Goal: Find specific page/section: Find specific page/section

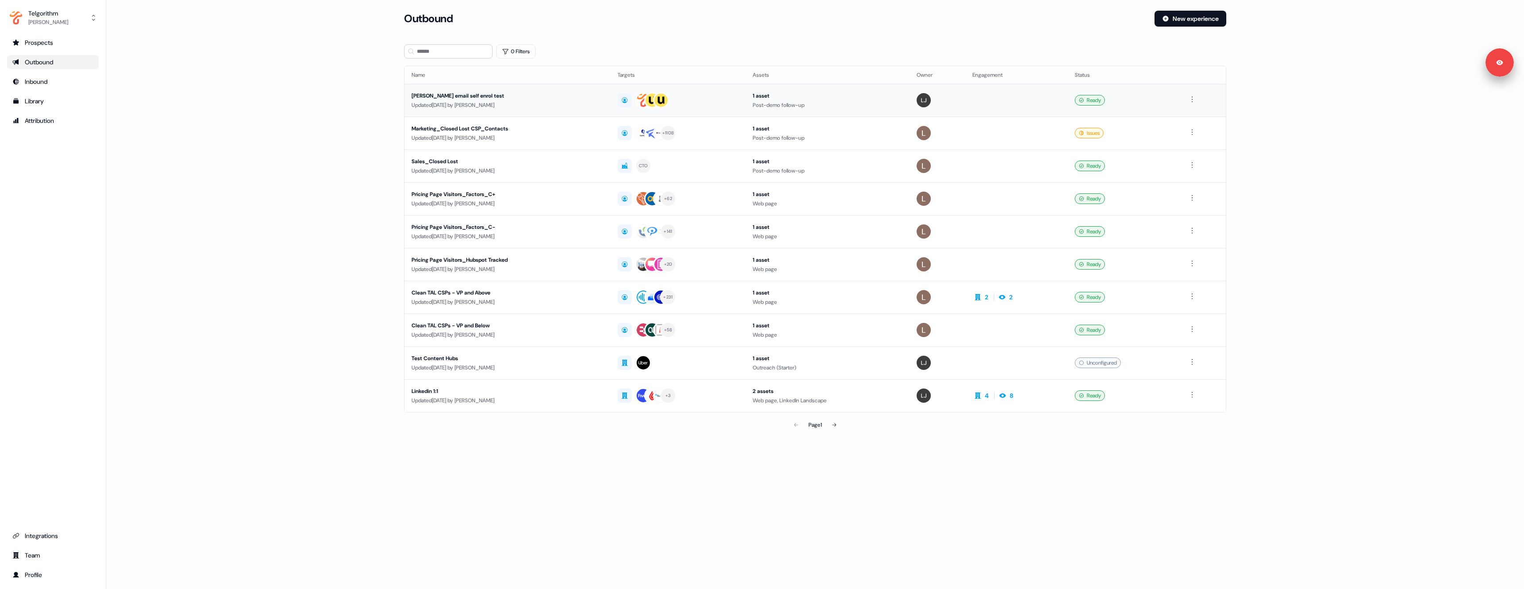
click at [585, 103] on div "Updated [DATE] by [PERSON_NAME]" at bounding box center [508, 105] width 192 height 9
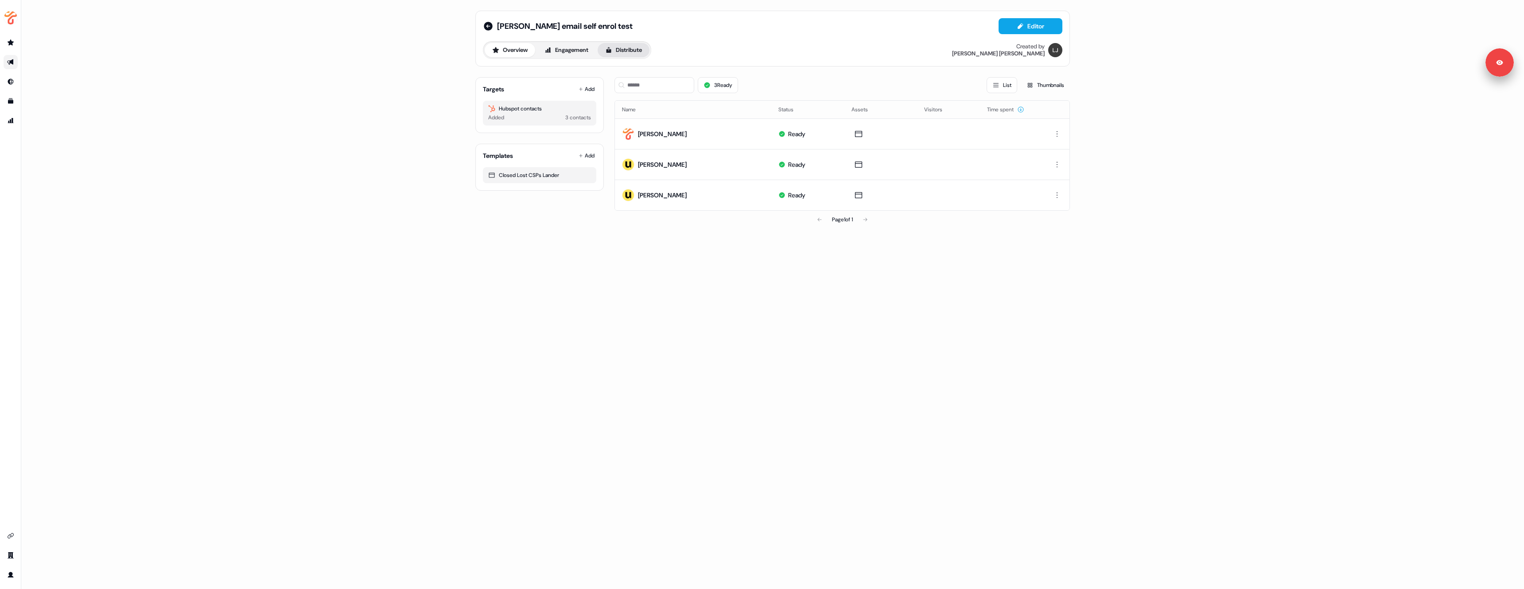
click at [635, 49] on button "Distribute" at bounding box center [624, 50] width 52 height 14
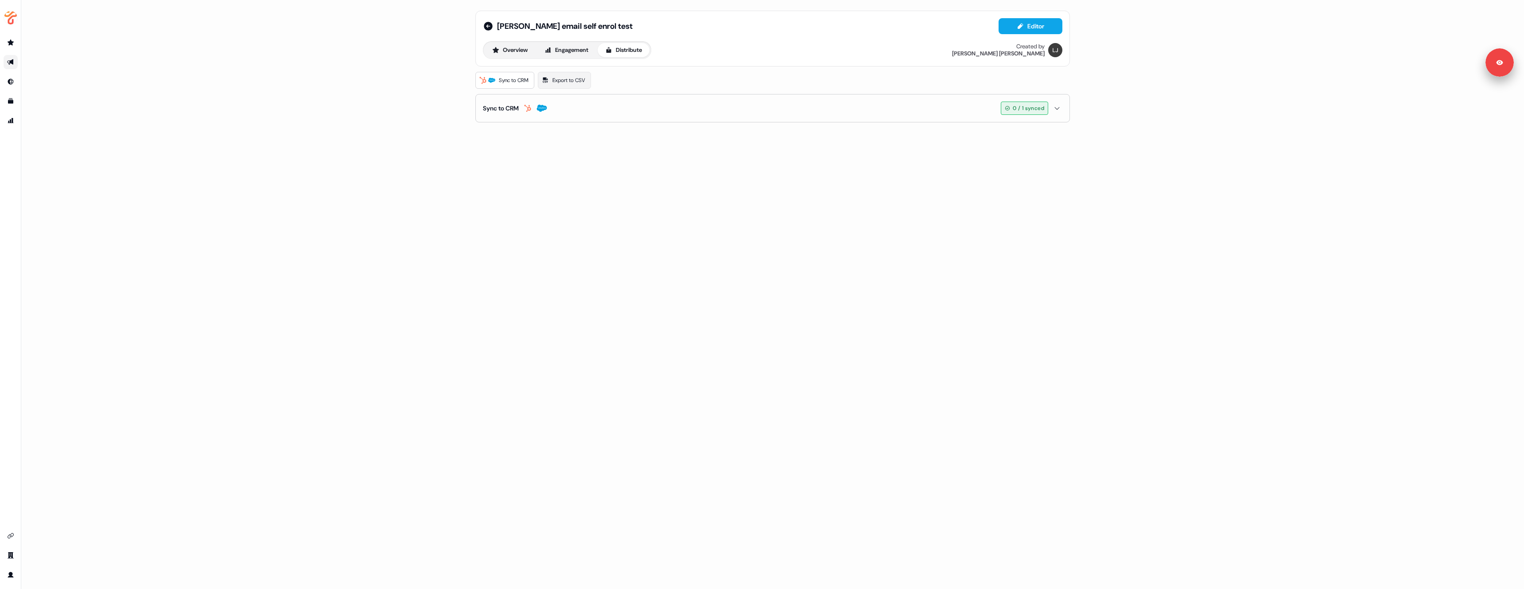
click at [589, 107] on button "Sync to CRM 0 / 1 synced" at bounding box center [773, 107] width 580 height 27
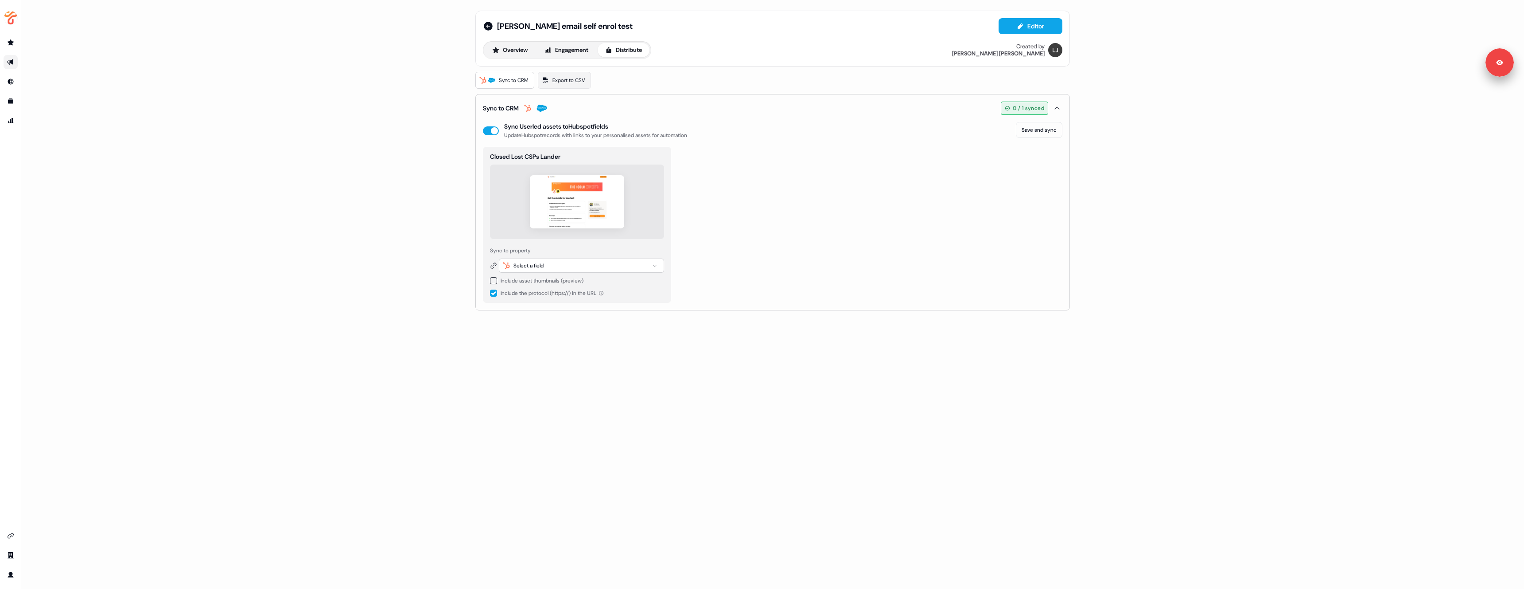
click at [589, 107] on button "Sync to CRM 0 / 1 synced" at bounding box center [773, 107] width 580 height 27
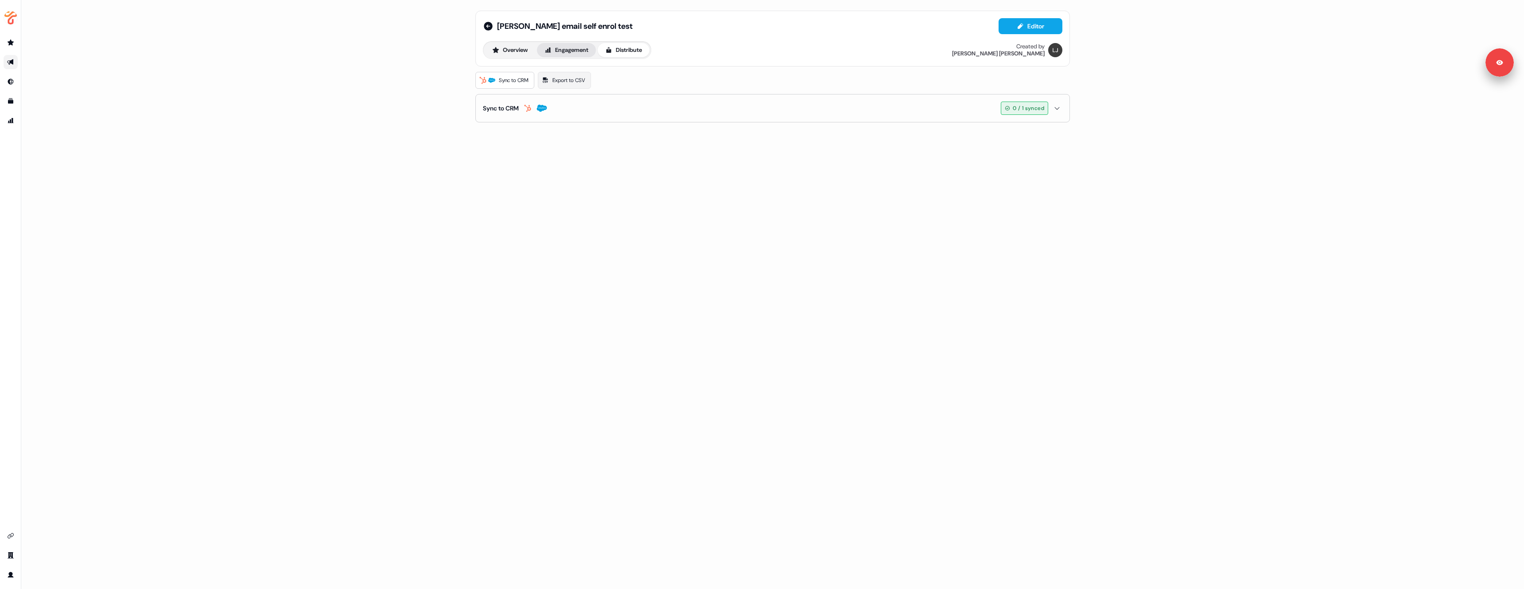
click at [569, 48] on button "Engagement" at bounding box center [566, 50] width 59 height 14
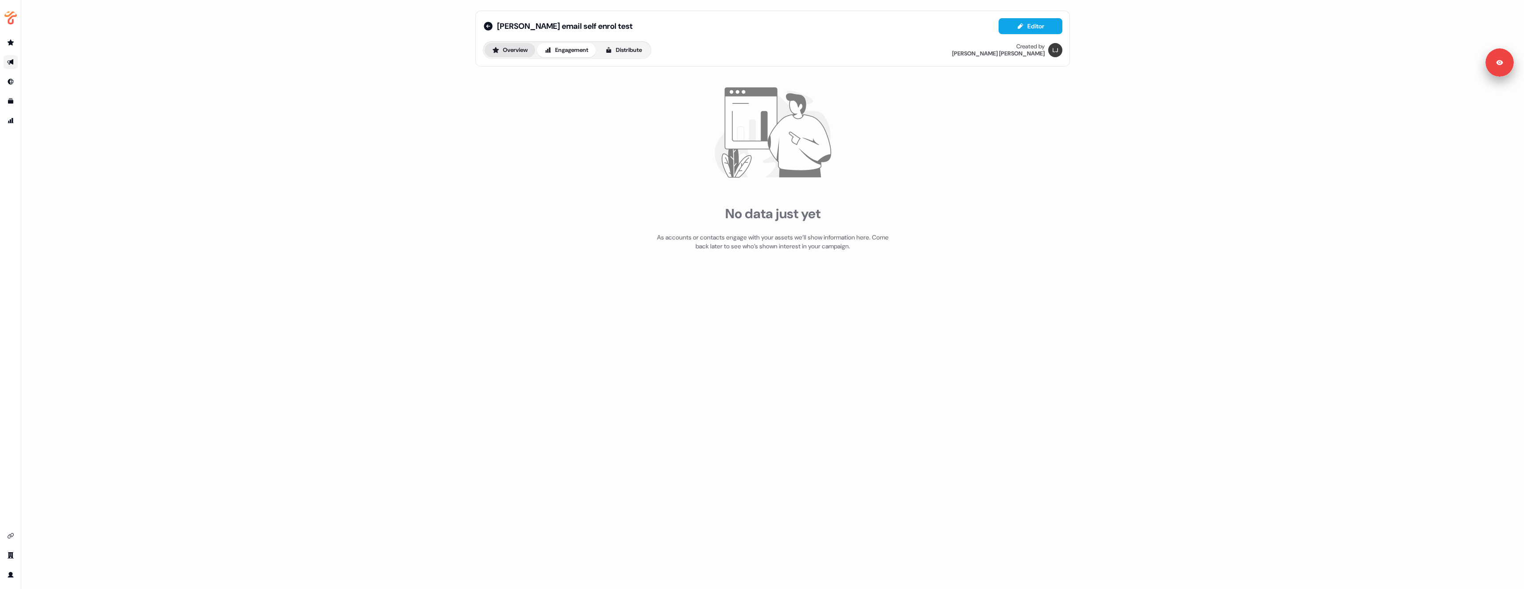
click at [516, 50] on button "Overview" at bounding box center [510, 50] width 51 height 14
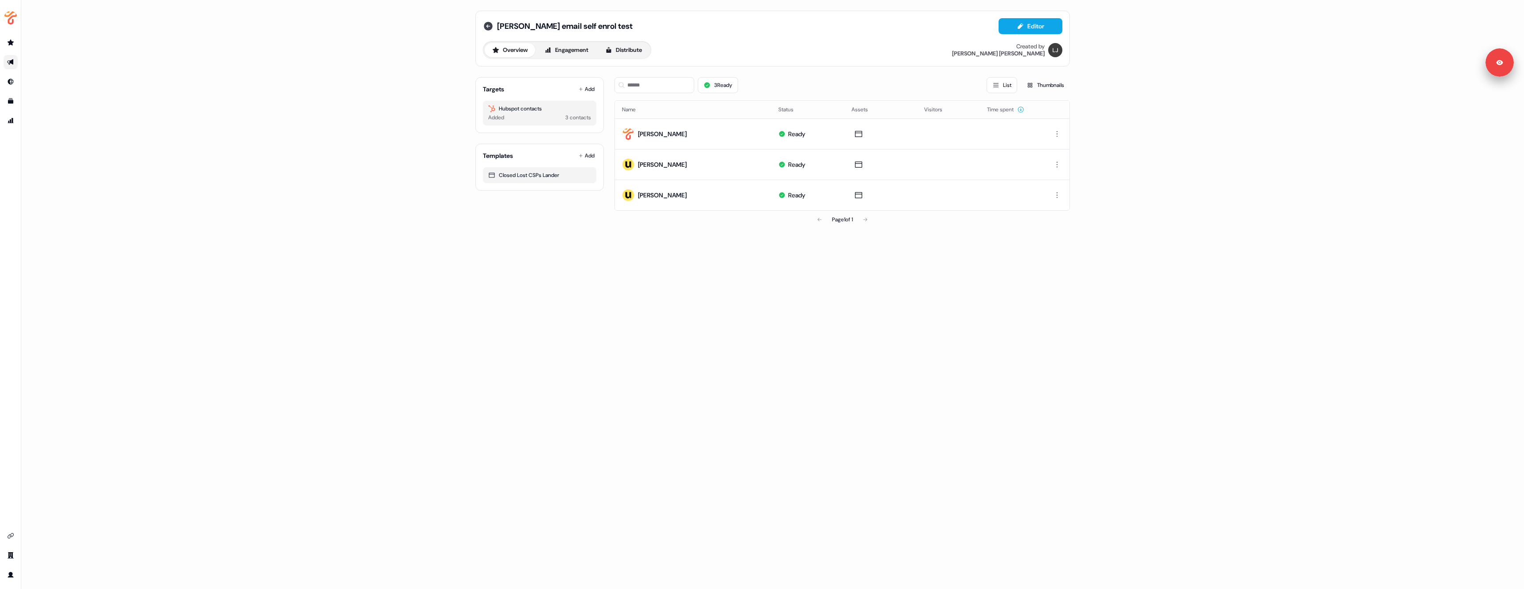
click at [487, 24] on icon at bounding box center [488, 26] width 9 height 9
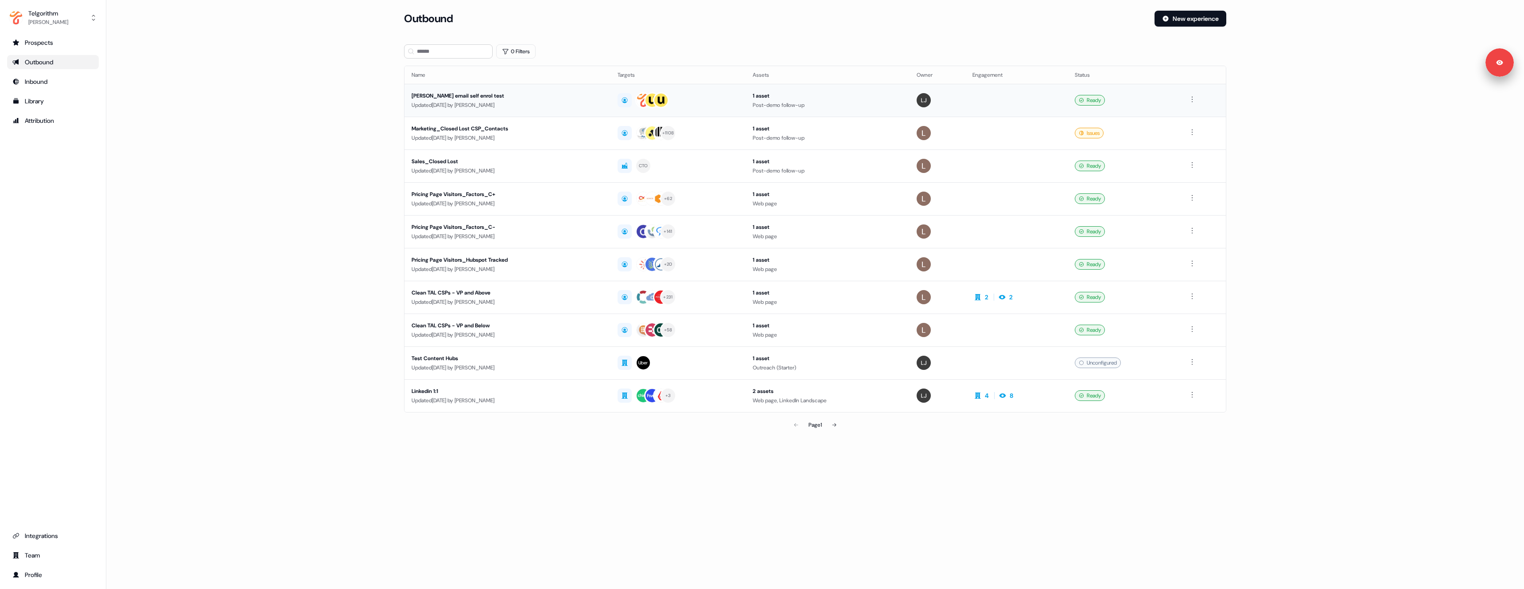
click at [488, 96] on div "[PERSON_NAME] email self enrol test" at bounding box center [508, 95] width 192 height 9
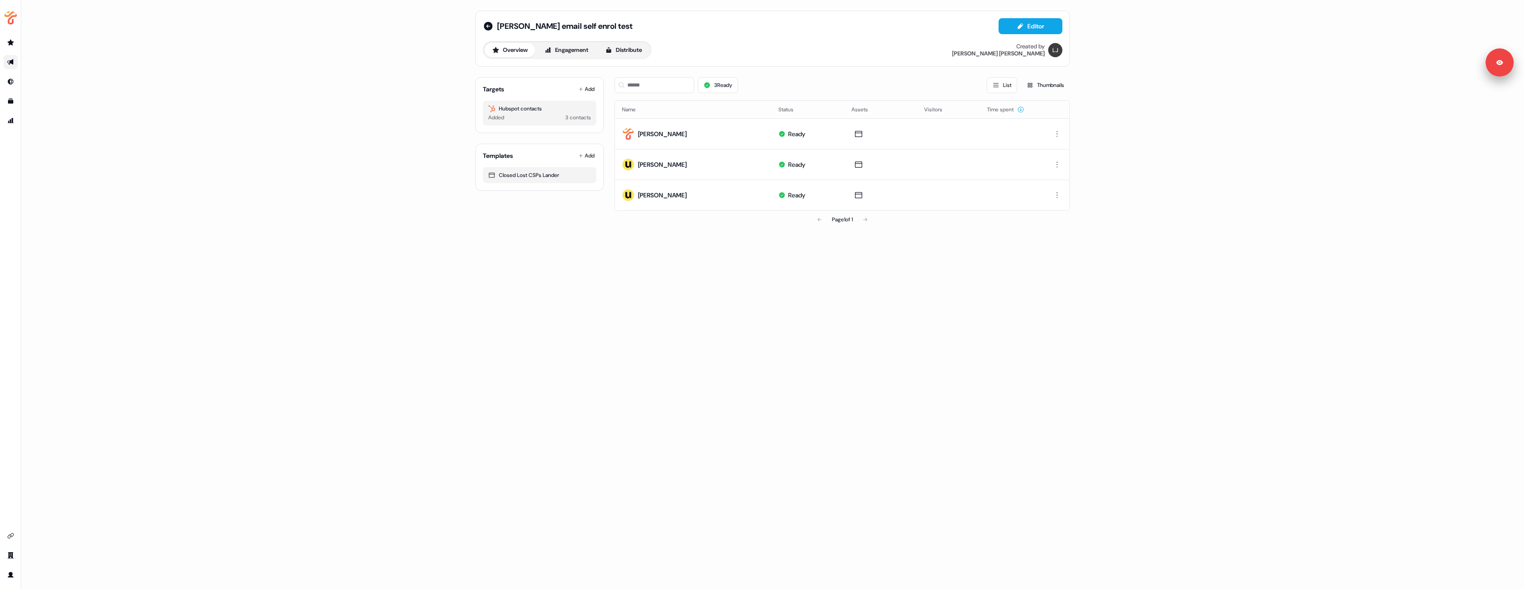
click at [277, 100] on div "[PERSON_NAME] email self enrol test Editor Overview Engagement Distribute Creat…" at bounding box center [772, 294] width 1503 height 589
click at [486, 28] on icon at bounding box center [488, 26] width 9 height 9
